Goal: Task Accomplishment & Management: Use online tool/utility

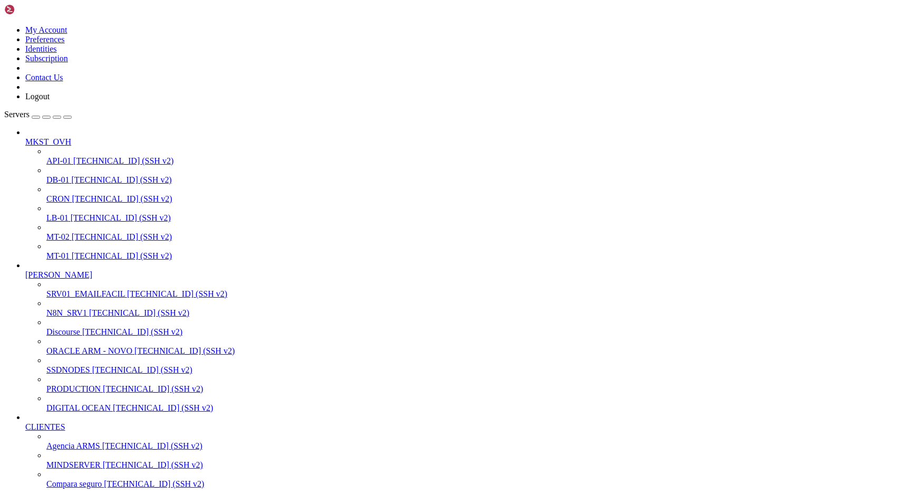
scroll to position [10, 2]
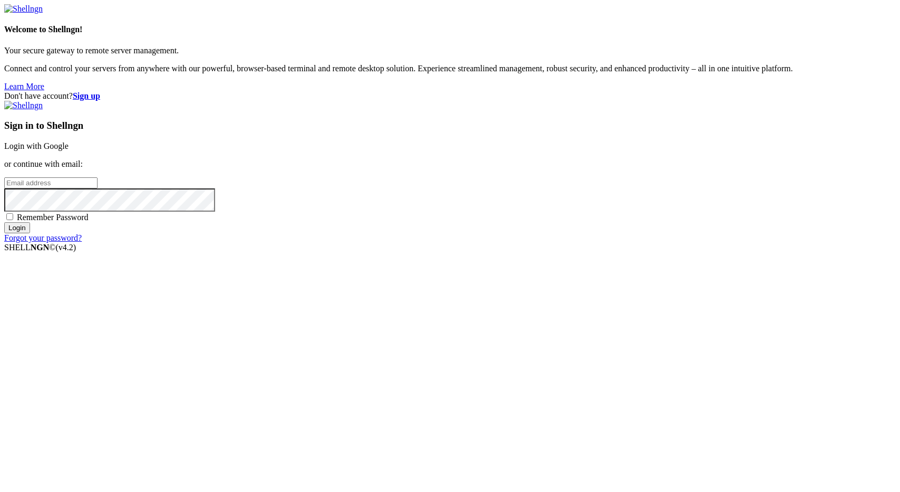
type input "leonardoborlot@gmail.com"
click at [30, 233] on input "Login" at bounding box center [17, 227] width 26 height 11
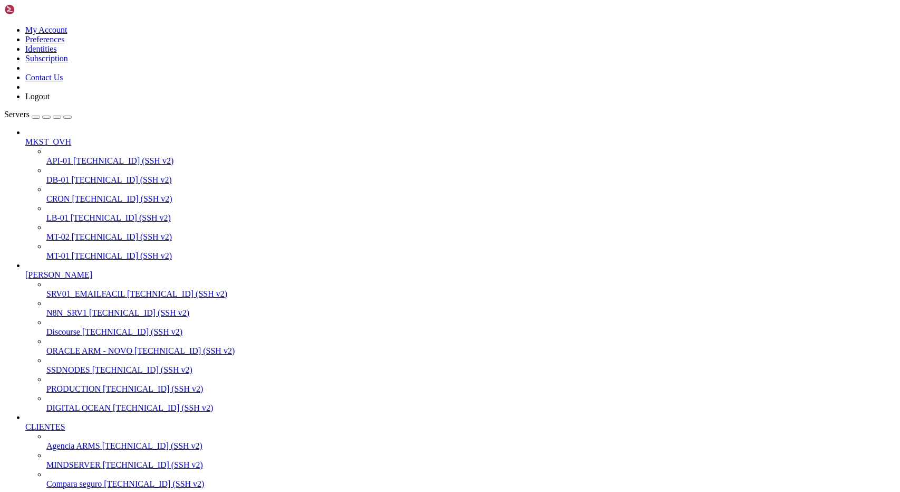
scroll to position [726, 0]
drag, startPoint x: 105, startPoint y: 1208, endPoint x: 220, endPoint y: 1205, distance: 114.5
drag, startPoint x: 186, startPoint y: 1233, endPoint x: 220, endPoint y: 1234, distance: 34.8
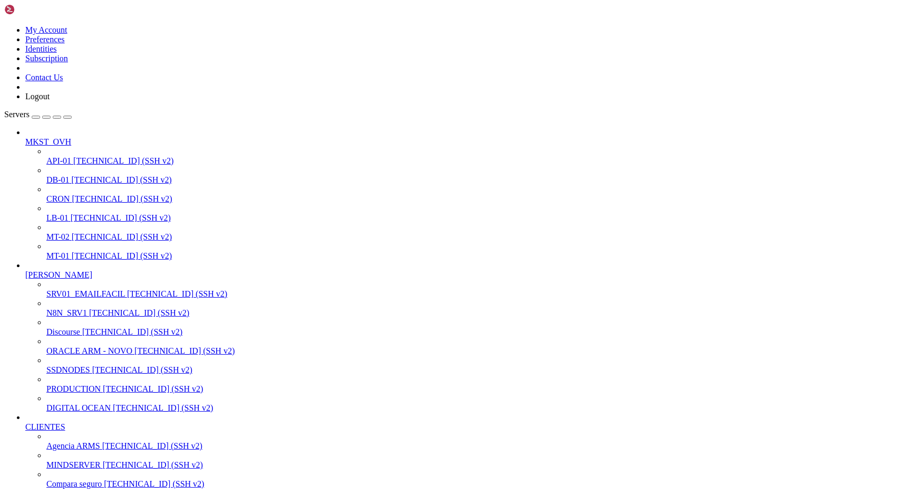
copy x-row "8n2_psic"
drag, startPoint x: 146, startPoint y: 1267, endPoint x: 257, endPoint y: 1266, distance: 111.3
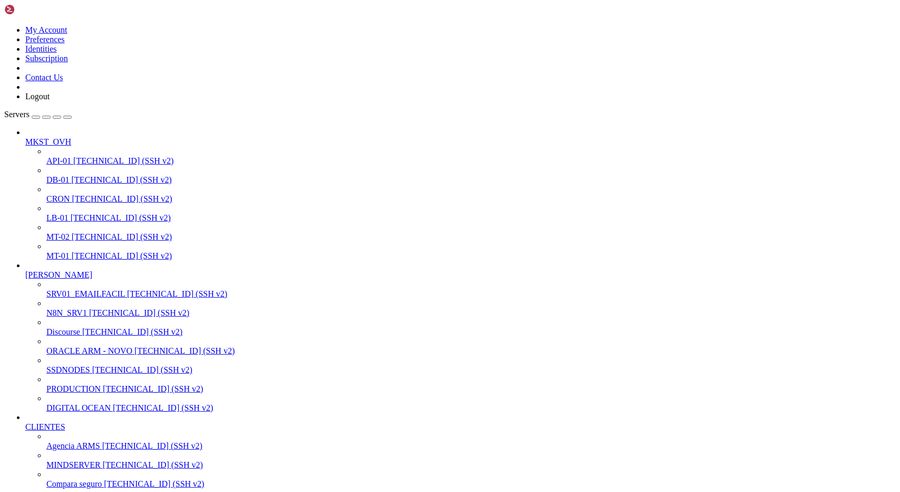
click at [92, 365] on span "[TECHNICAL_ID] (SSH v2)" at bounding box center [142, 369] width 100 height 9
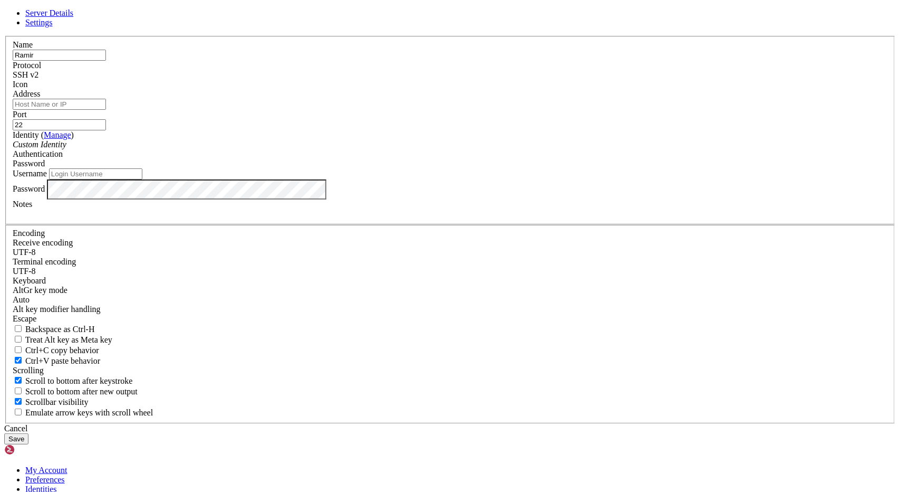
type input "Rami"
type input "leonardoborlot@gmail.com"
type input "Ramiro VPS temp"
click at [142, 179] on input "leonardoborlot@gmail.com" at bounding box center [95, 173] width 93 height 11
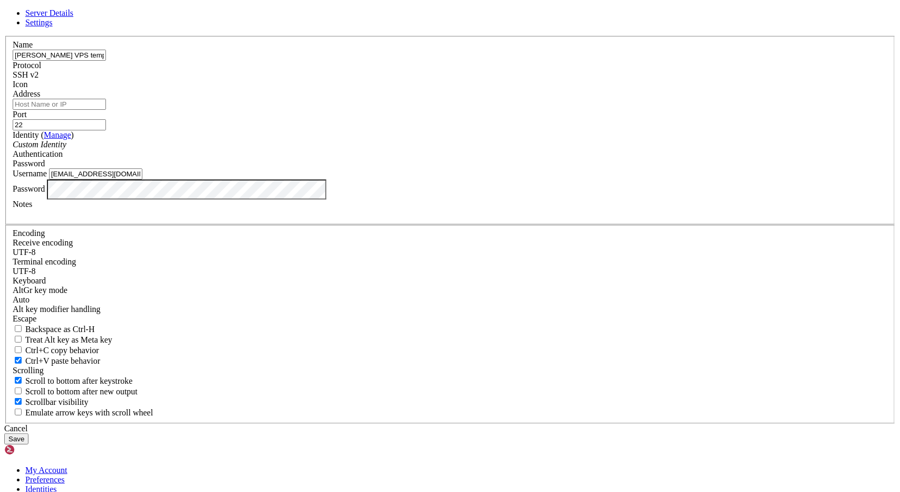
click at [142, 179] on input "leonardoborlot@gmail.com" at bounding box center [95, 173] width 93 height 11
type input "root"
click at [106, 110] on input "Address" at bounding box center [59, 104] width 93 height 11
paste input "[TECHNICAL_ID]"
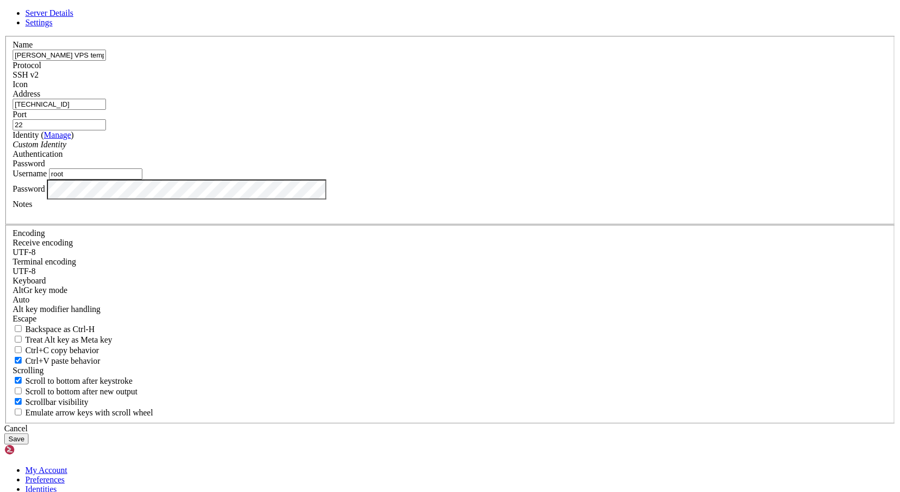
type input "[TECHNICAL_ID]"
paste div
click at [341, 218] on div "10646587fee8eb923378fc910a" at bounding box center [450, 213] width 875 height 9
click at [28, 433] on button "Save" at bounding box center [16, 438] width 24 height 11
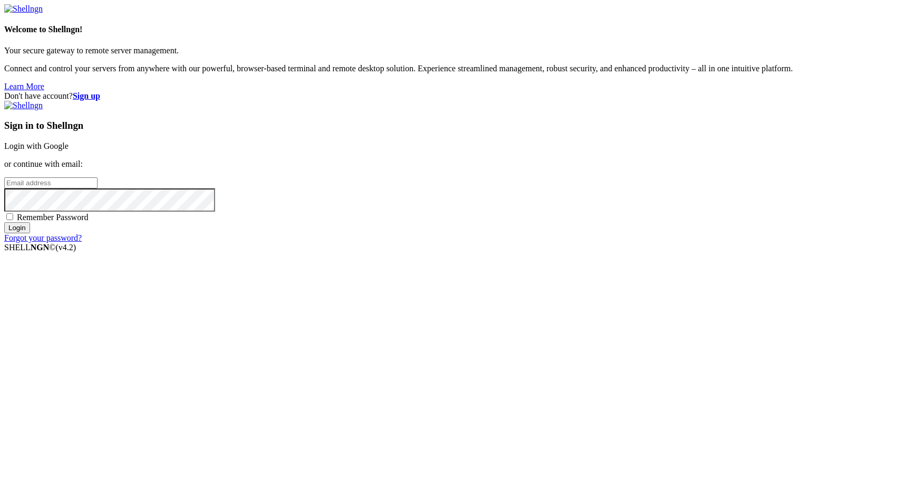
type input "leonardoborlot@gmail.com"
click at [548, 243] on div "Sign in to Shellngn Login with Google or continue with email: leonardoborlot@gm…" at bounding box center [450, 172] width 892 height 142
click at [30, 233] on input "Login" at bounding box center [17, 227] width 26 height 11
click at [30, 243] on input "Login" at bounding box center [17, 237] width 26 height 11
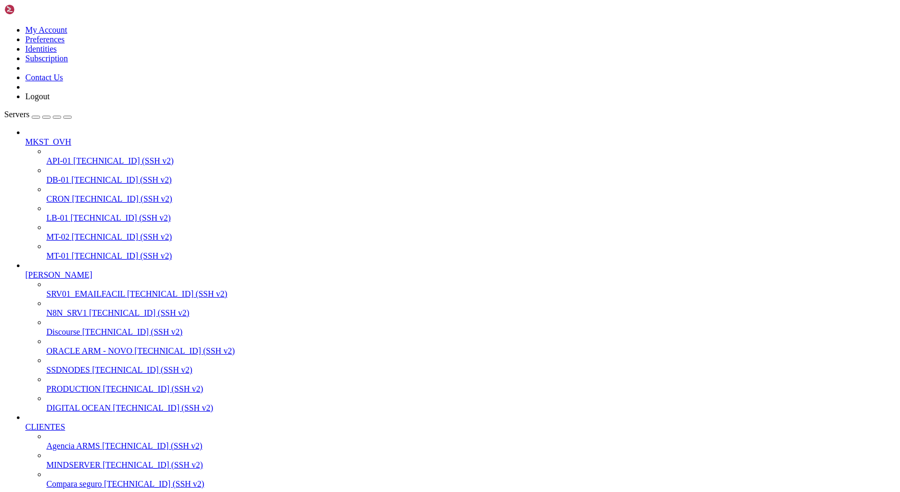
scroll to position [465, 0]
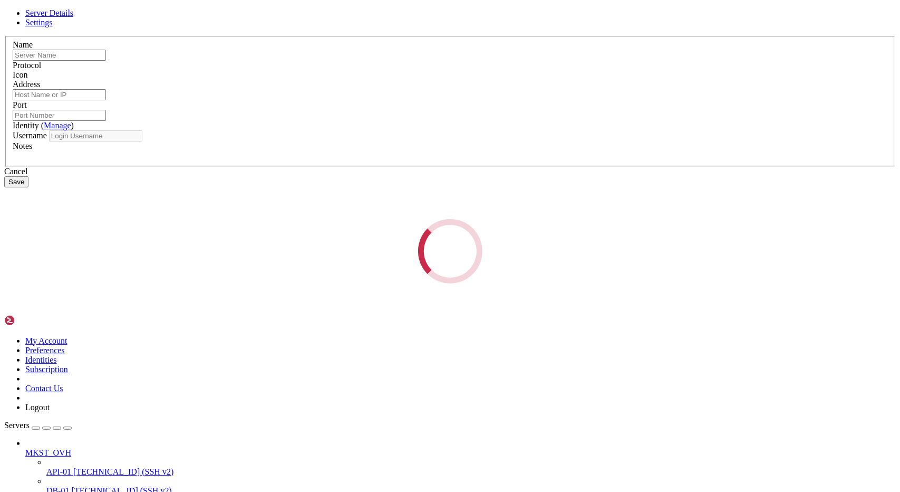
type input "[PERSON_NAME]"
type input "[TECHNICAL_ID]"
type input "22"
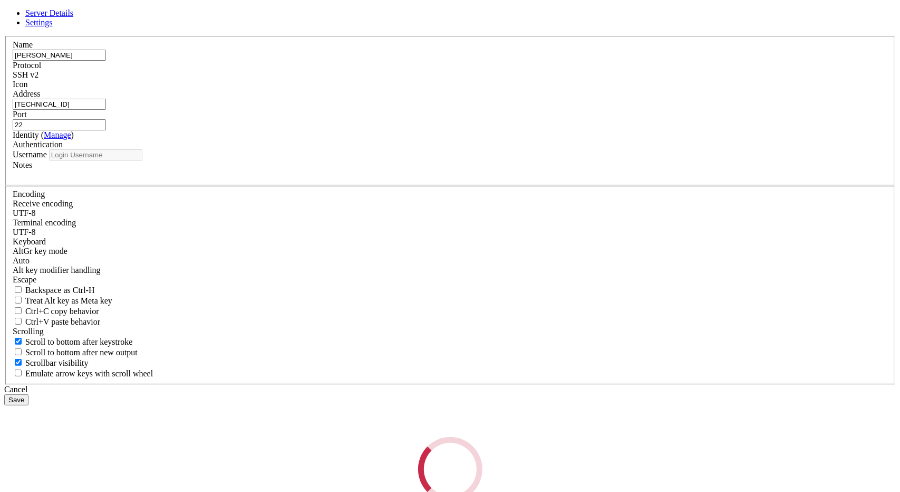
type input "root"
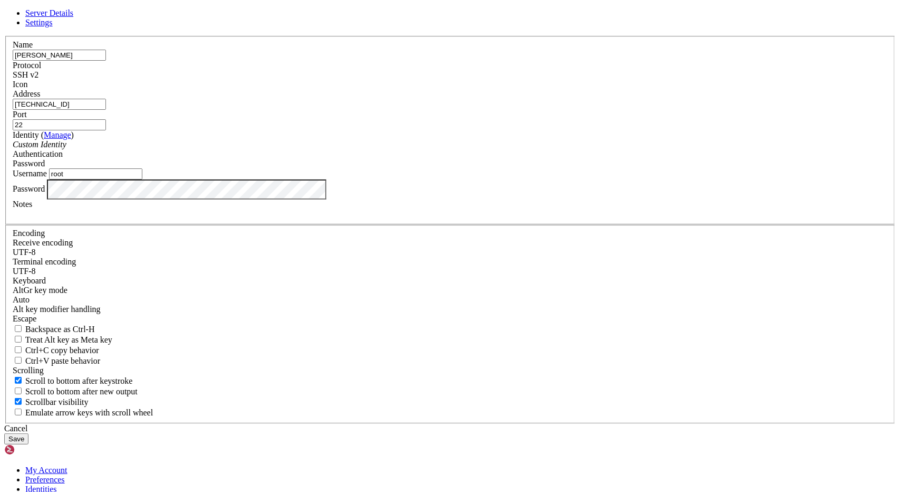
click at [341, 218] on div at bounding box center [450, 213] width 875 height 9
click at [367, 218] on div at bounding box center [450, 213] width 875 height 9
click at [378, 218] on div at bounding box center [450, 213] width 875 height 9
click at [514, 424] on div "Cancel" at bounding box center [450, 428] width 892 height 9
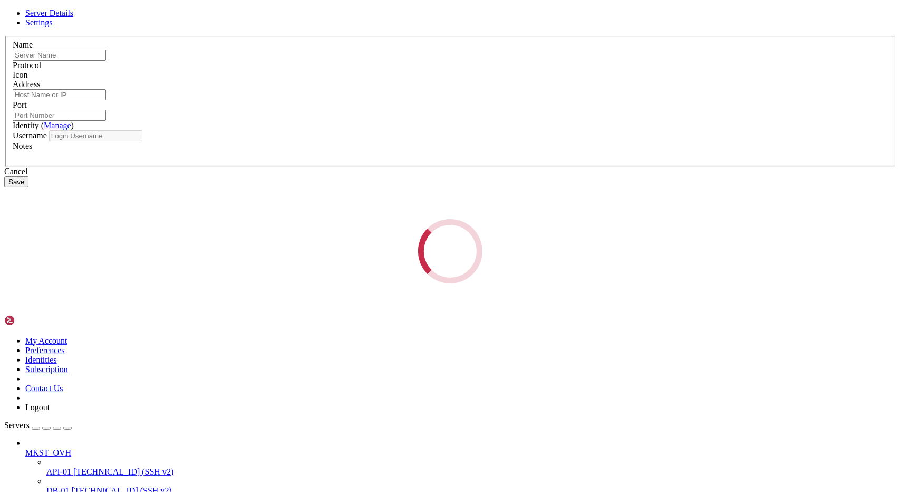
type input "[PERSON_NAME]"
type input "[TECHNICAL_ID]"
type input "22"
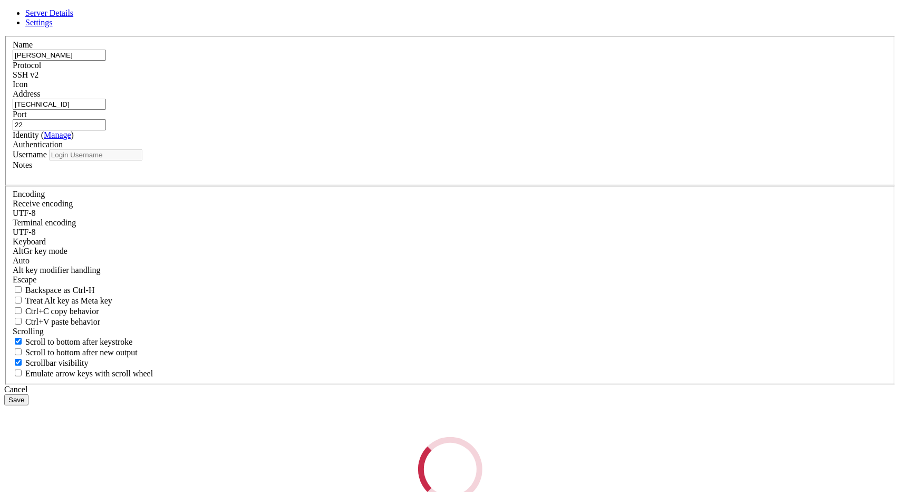
type input "root"
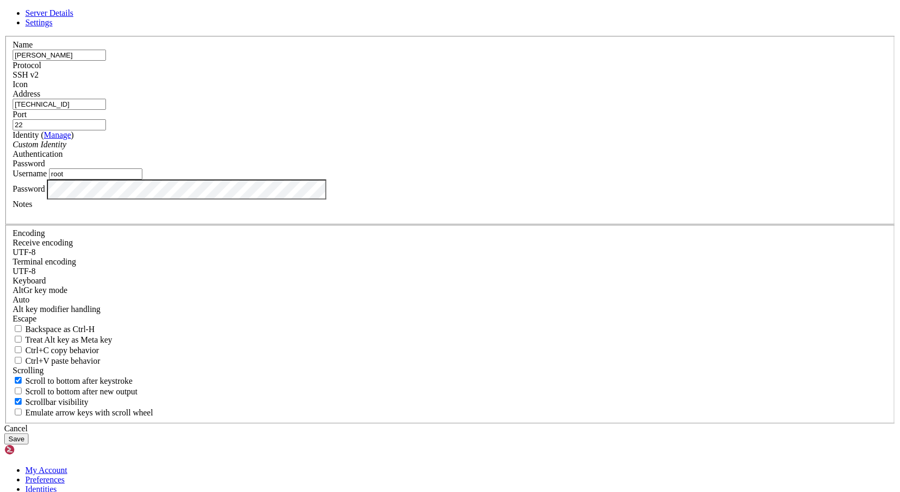
click at [348, 218] on div at bounding box center [450, 213] width 875 height 9
click at [358, 218] on div at bounding box center [450, 213] width 875 height 9
paste div
click at [28, 433] on button "Save" at bounding box center [16, 438] width 24 height 11
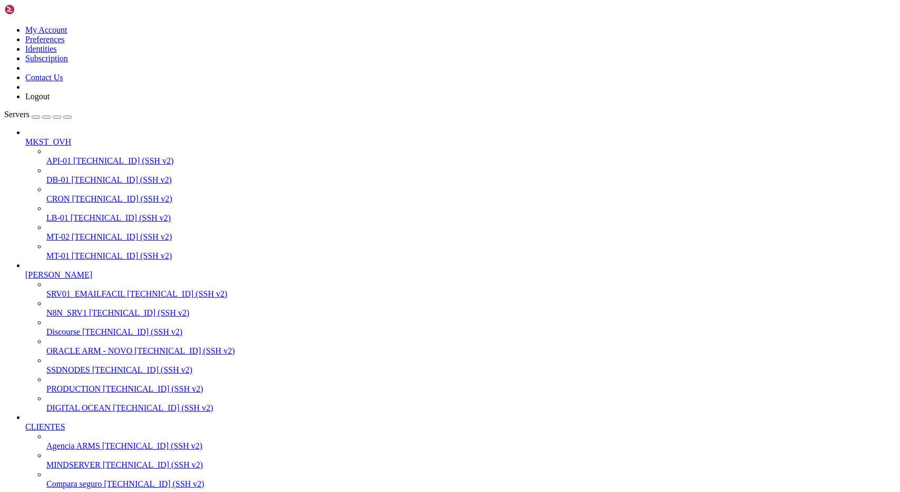
click at [66, 308] on span "N8N_SRV1" at bounding box center [66, 312] width 41 height 9
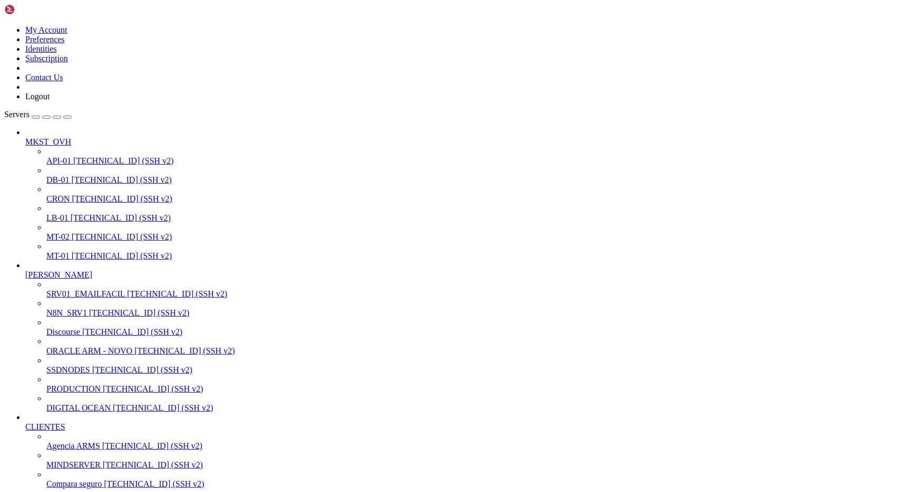
scroll to position [421, 0]
drag, startPoint x: 25, startPoint y: 2112, endPoint x: 662, endPoint y: 2122, distance: 637.7
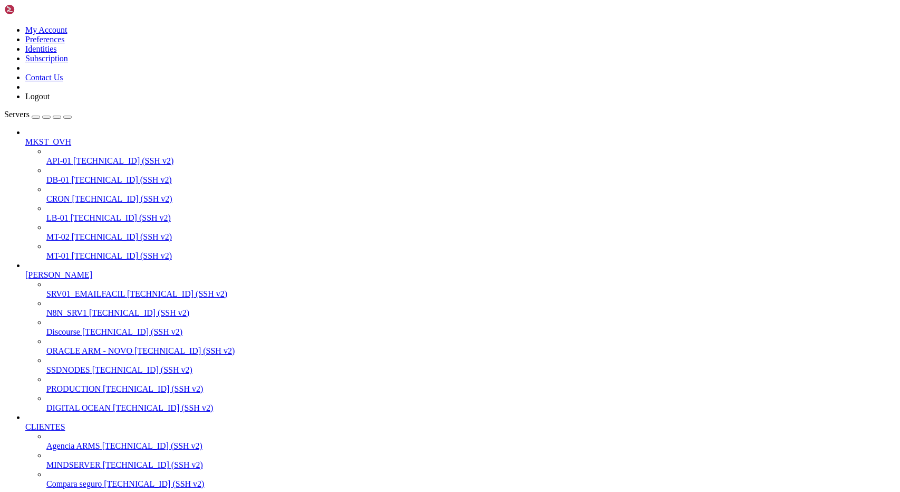
scroll to position [10, 2]
drag, startPoint x: 124, startPoint y: 1815, endPoint x: 12, endPoint y: 1816, distance: 112.3
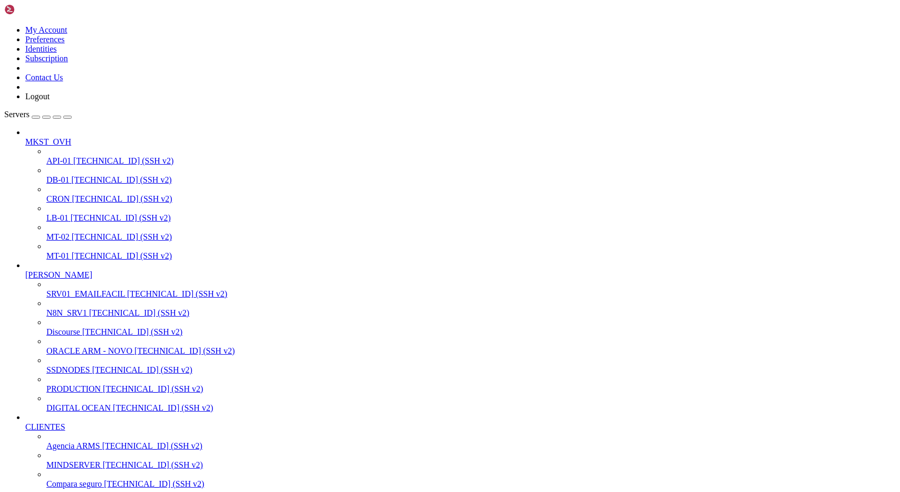
scroll to position [9, 1]
drag, startPoint x: 350, startPoint y: 2000, endPoint x: 376, endPoint y: 1779, distance: 222.4
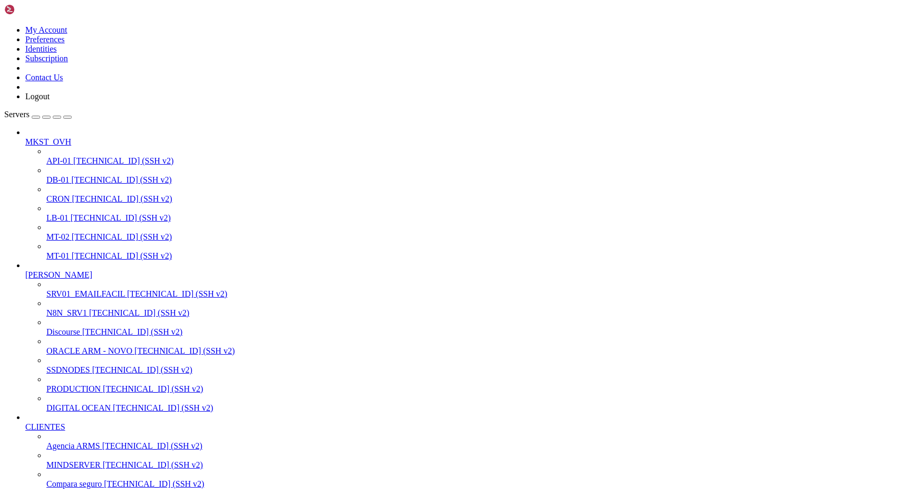
type input "/root"
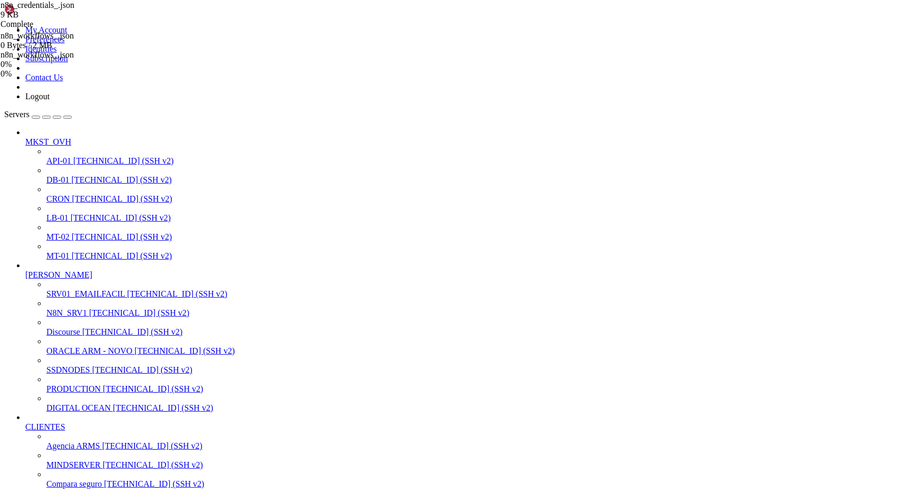
drag, startPoint x: 7, startPoint y: 1979, endPoint x: 234, endPoint y: 2067, distance: 243.5
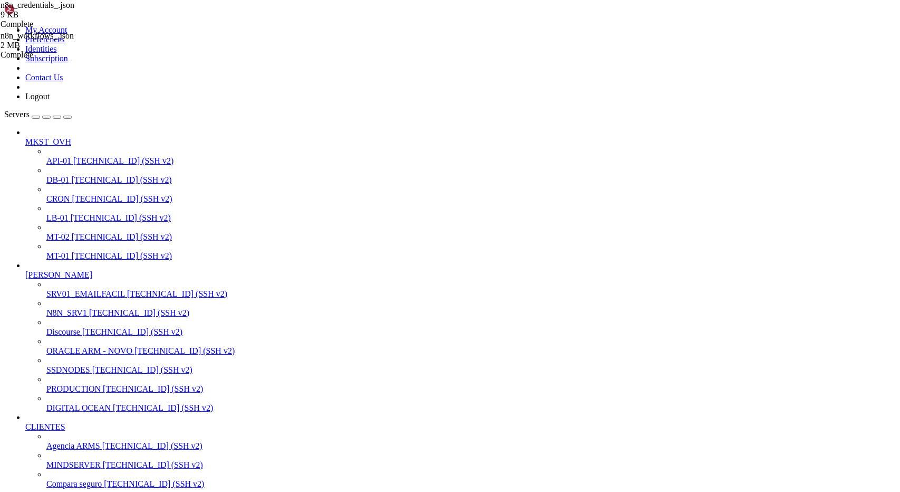
drag, startPoint x: 24, startPoint y: 1996, endPoint x: 476, endPoint y: 2038, distance: 453.9
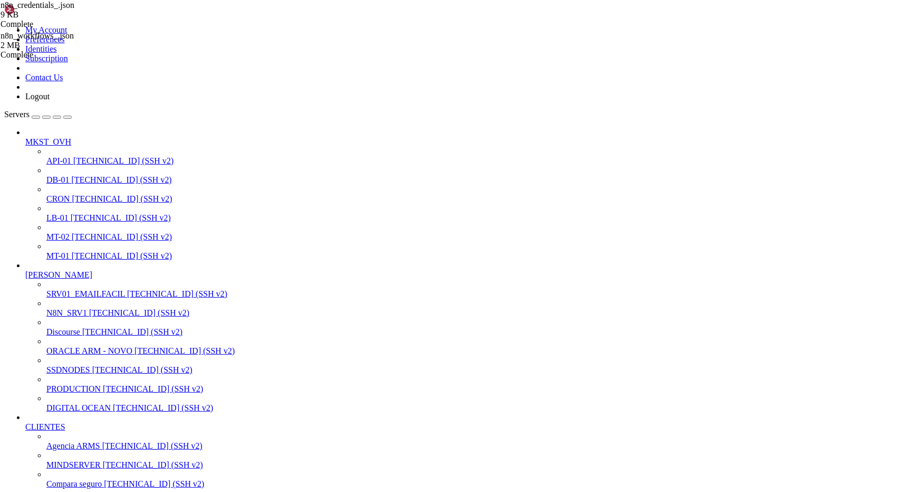
type input "/root"
drag, startPoint x: 129, startPoint y: 1338, endPoint x: 239, endPoint y: 1339, distance: 110.2
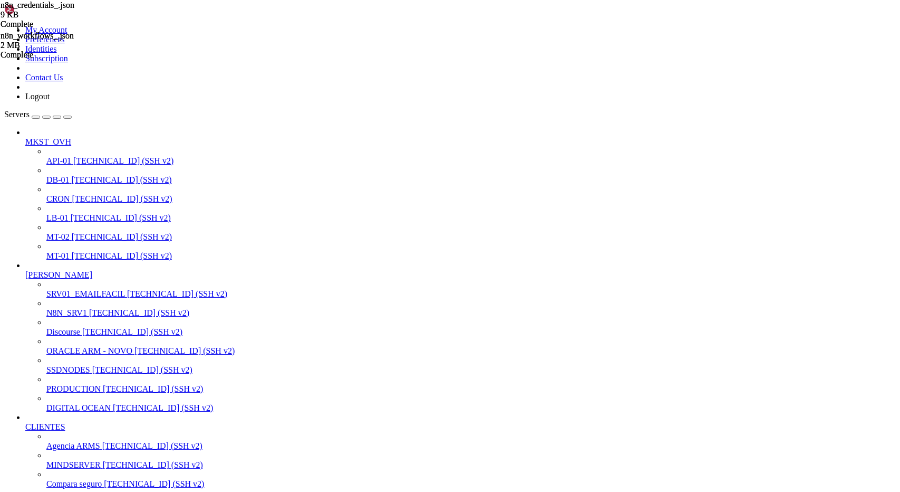
drag, startPoint x: 101, startPoint y: 1970, endPoint x: 192, endPoint y: 1968, distance: 90.8
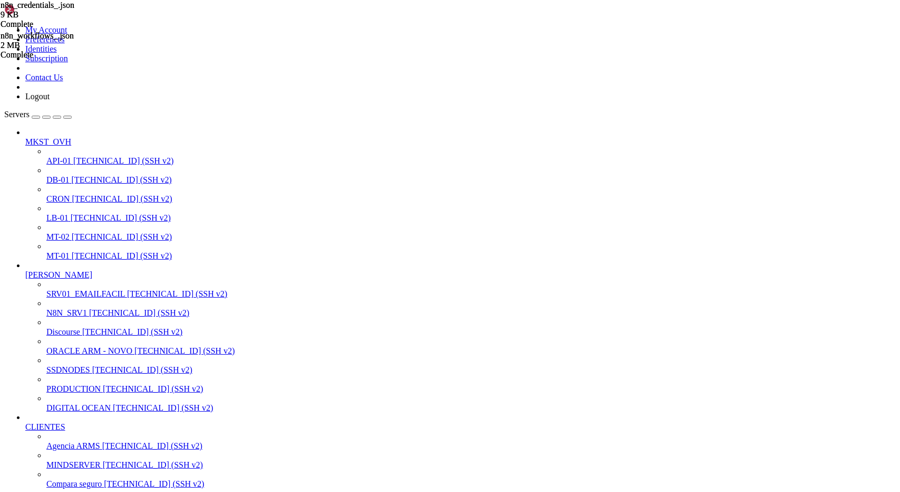
scroll to position [771, 0]
